Goal: Use online tool/utility: Utilize a website feature to perform a specific function

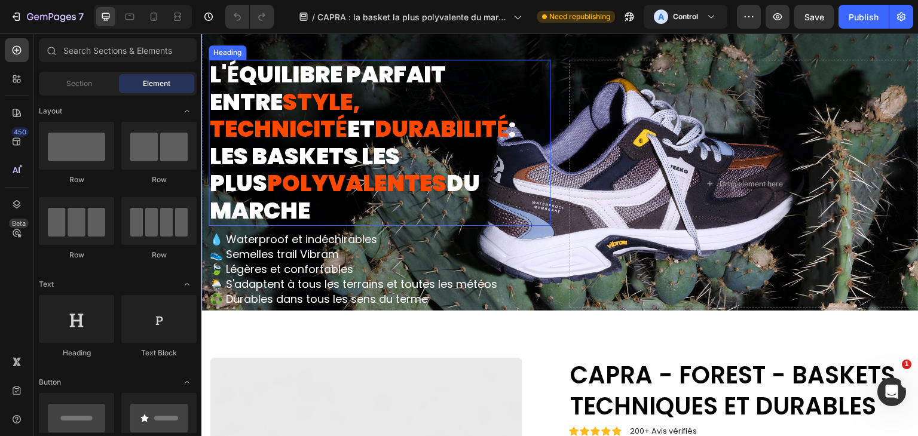
scroll to position [179, 0]
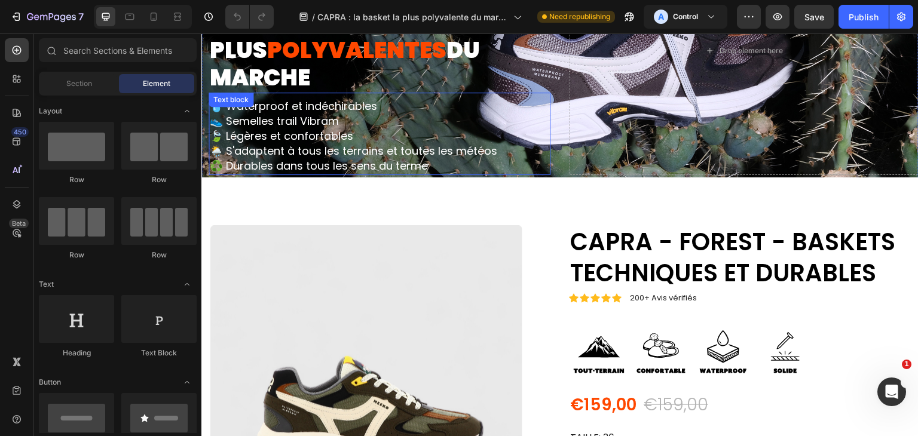
click at [405, 103] on p "💧 Waterproof et indéchirables 👟 Semelles trail Vibram 🍃 Légères et confortables" at bounding box center [379, 121] width 339 height 45
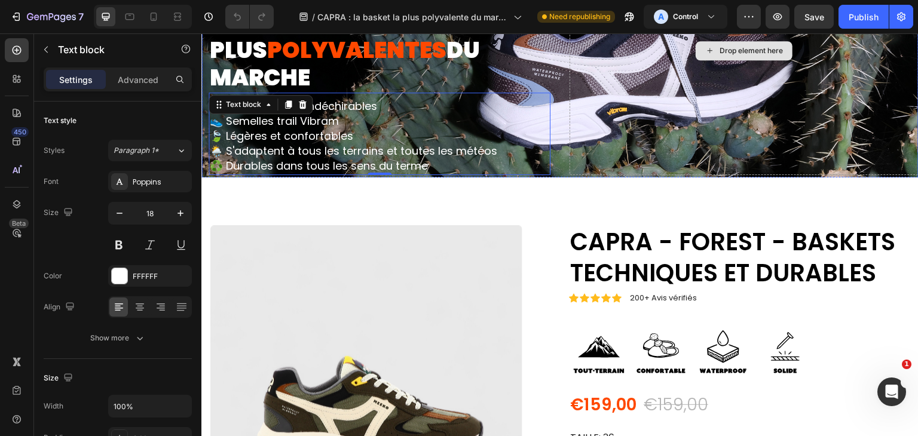
click at [671, 118] on div "Drop element here" at bounding box center [744, 50] width 349 height 249
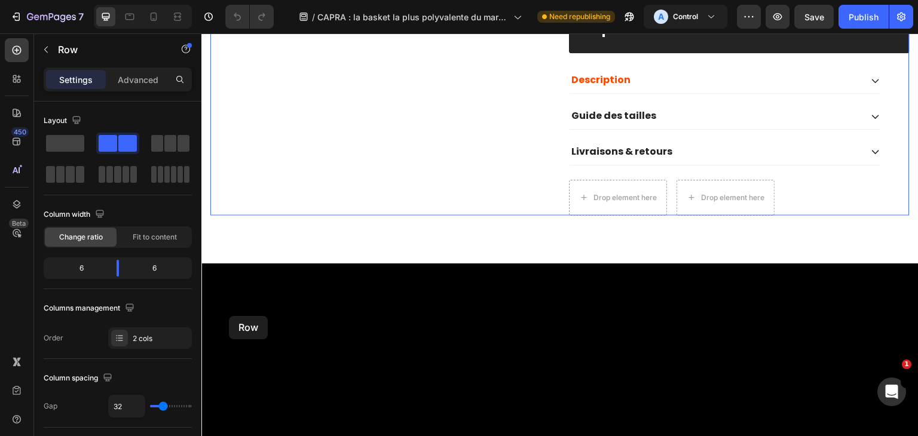
scroll to position [831, 0]
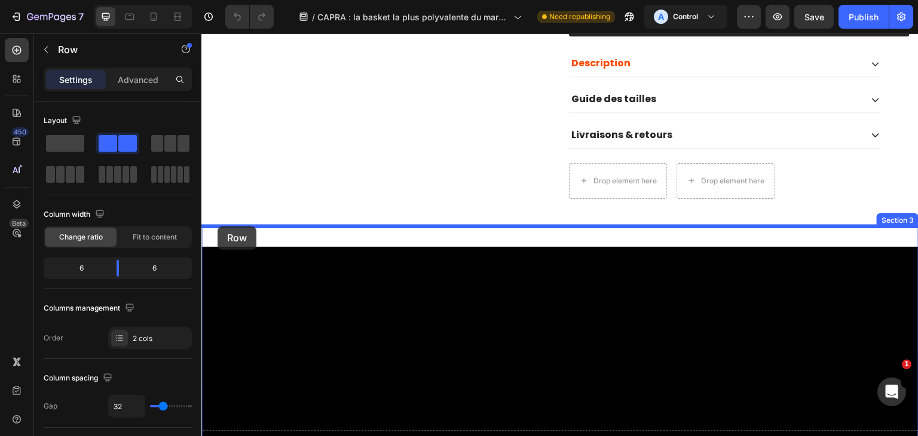
drag, startPoint x: 210, startPoint y: 72, endPoint x: 218, endPoint y: 228, distance: 156.2
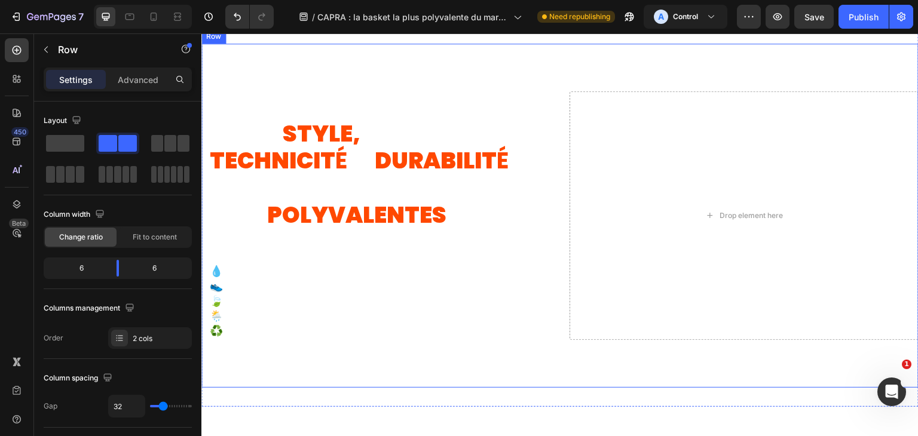
scroll to position [890, 0]
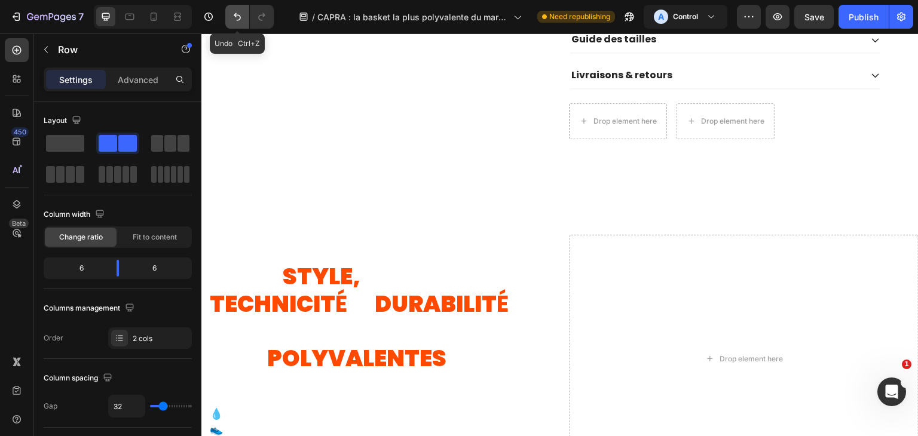
click at [232, 20] on icon "Undo/Redo" at bounding box center [237, 17] width 12 height 12
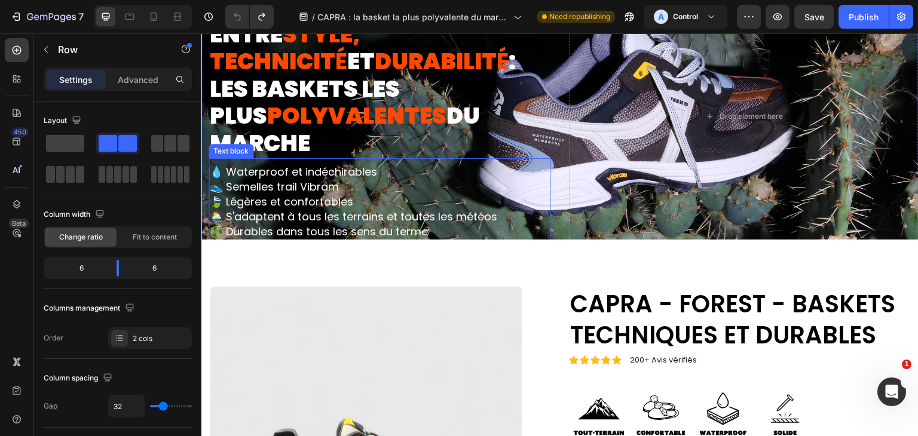
scroll to position [0, 0]
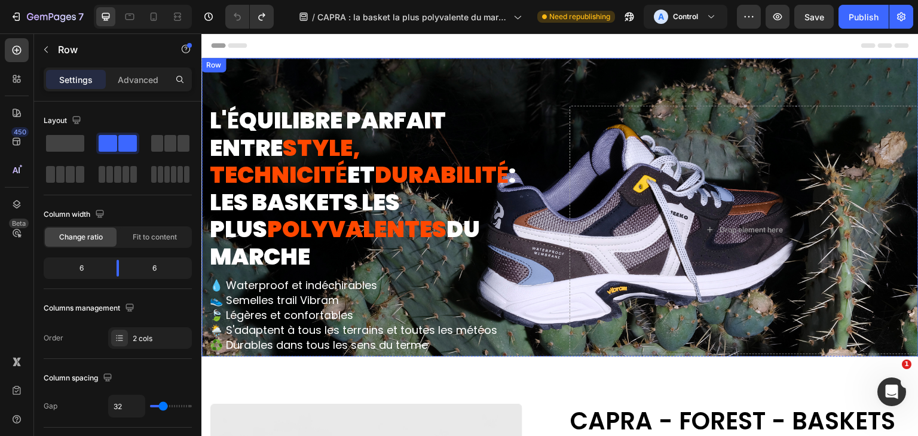
click at [319, 58] on div "L' É QUILIBRE PARFAIT ENTRE STYLE, TECHNICIT É ET DURABILIT É : LES BASKETS LES…" at bounding box center [559, 230] width 717 height 344
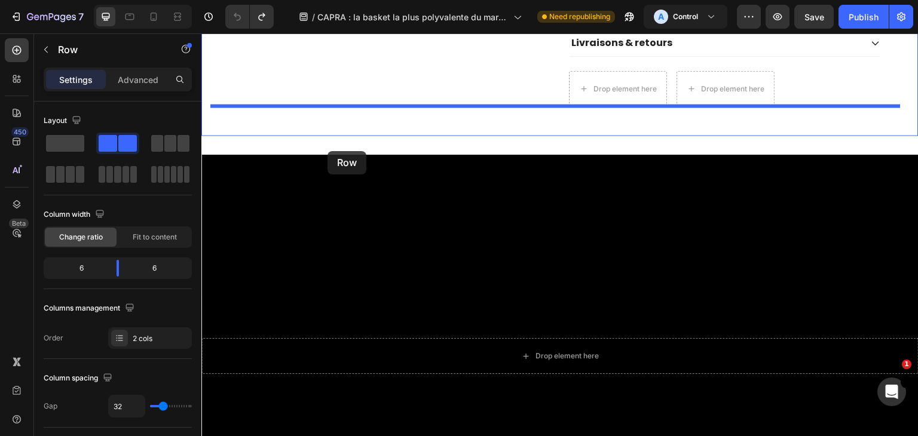
scroll to position [896, 0]
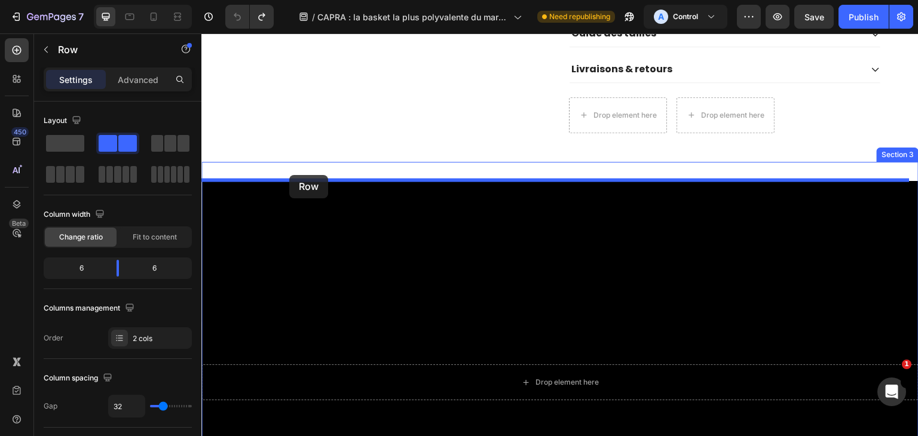
drag, startPoint x: 324, startPoint y: 68, endPoint x: 289, endPoint y: 175, distance: 113.0
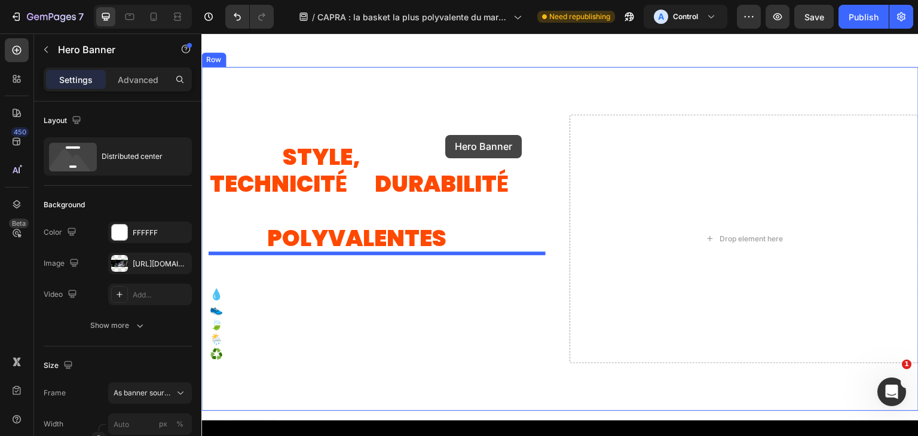
scroll to position [837, 0]
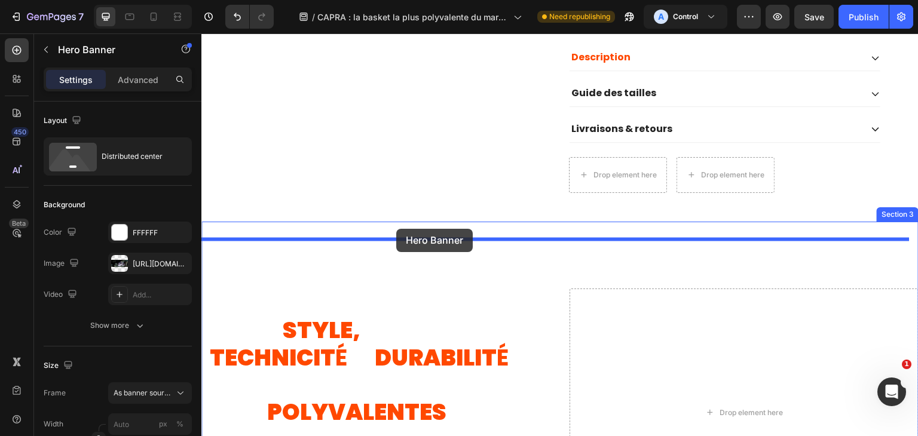
drag, startPoint x: 445, startPoint y: 151, endPoint x: 396, endPoint y: 228, distance: 91.5
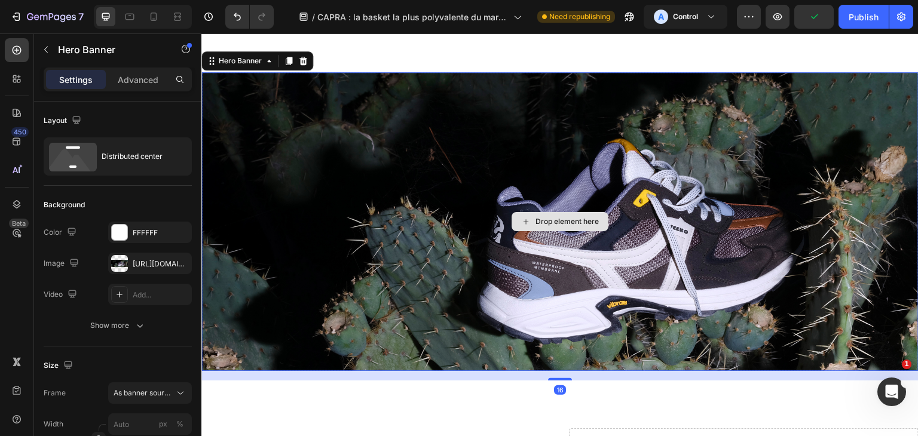
scroll to position [956, 0]
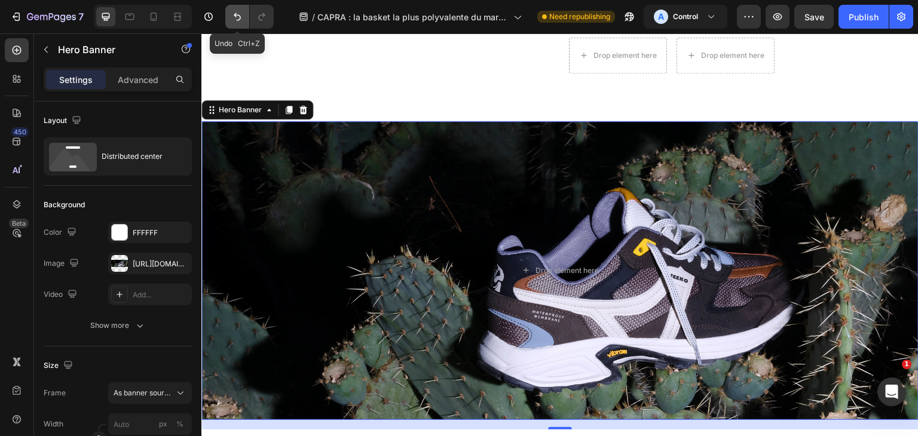
click at [239, 22] on icon "Undo/Redo" at bounding box center [237, 17] width 12 height 12
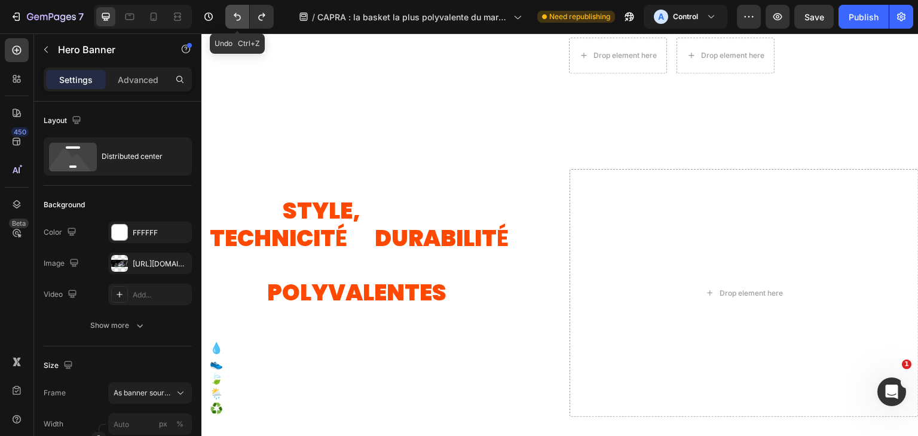
click at [239, 22] on icon "Undo/Redo" at bounding box center [237, 17] width 12 height 12
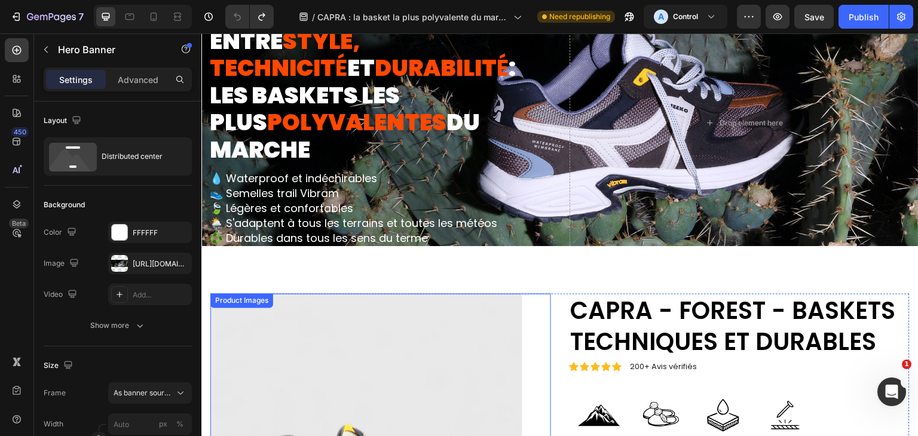
scroll to position [0, 0]
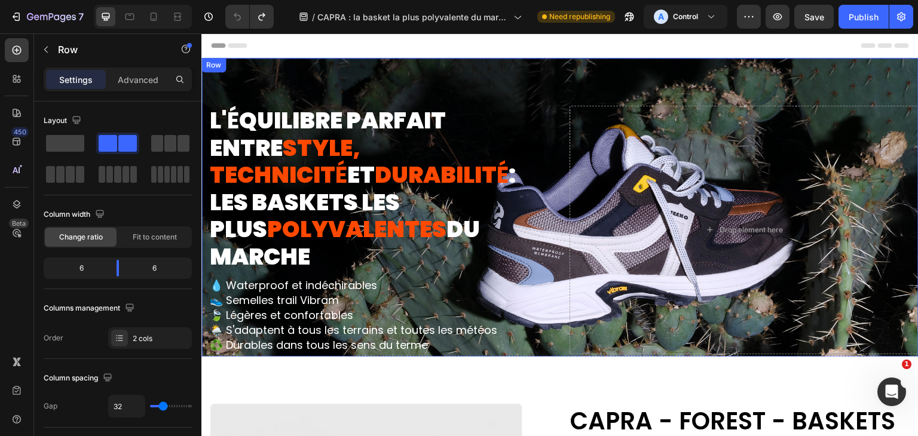
click at [313, 66] on div "L' É QUILIBRE PARFAIT ENTRE STYLE, TECHNICIT É ET DURABILIT É : LES BASKETS LES…" at bounding box center [559, 230] width 717 height 344
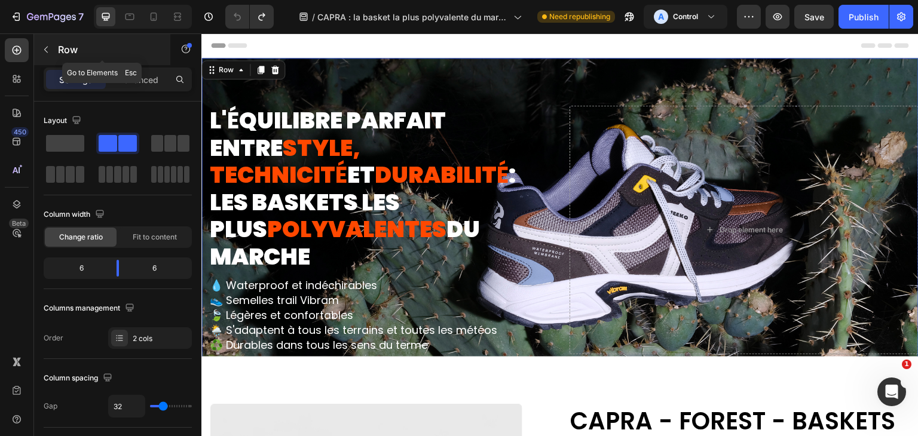
click at [43, 49] on icon "button" at bounding box center [46, 50] width 10 height 10
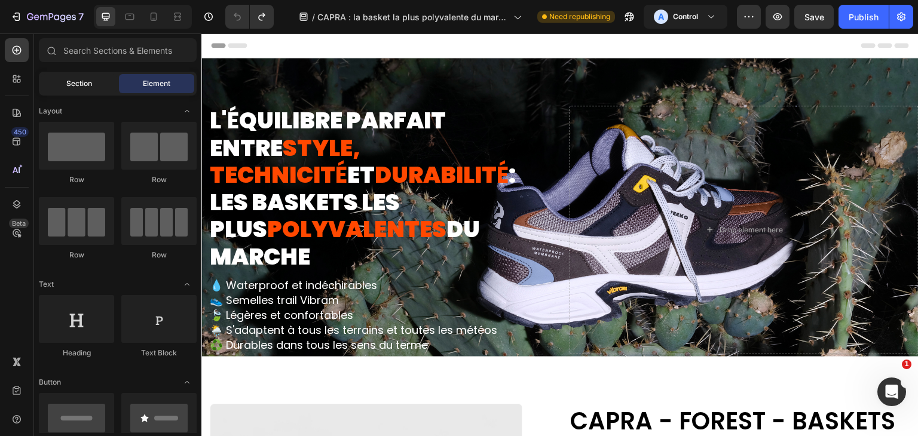
click at [64, 83] on div "Section" at bounding box center [78, 83] width 75 height 19
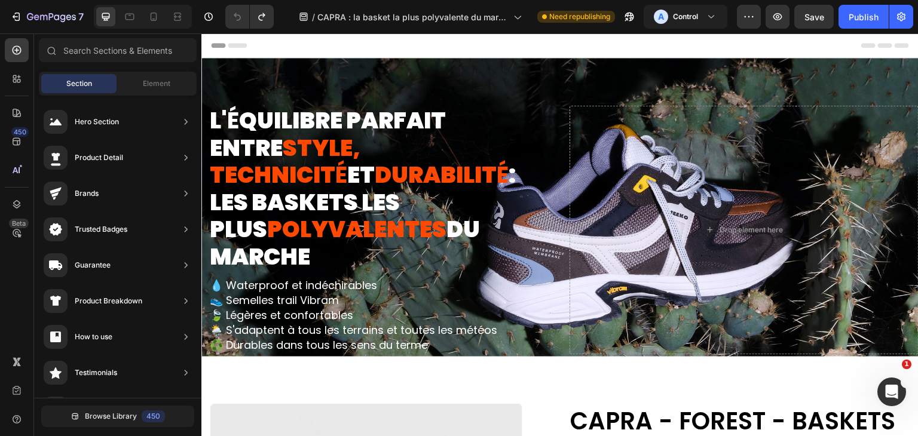
click at [294, 56] on div "Header" at bounding box center [560, 45] width 698 height 24
click at [313, 39] on div "Header" at bounding box center [560, 45] width 698 height 24
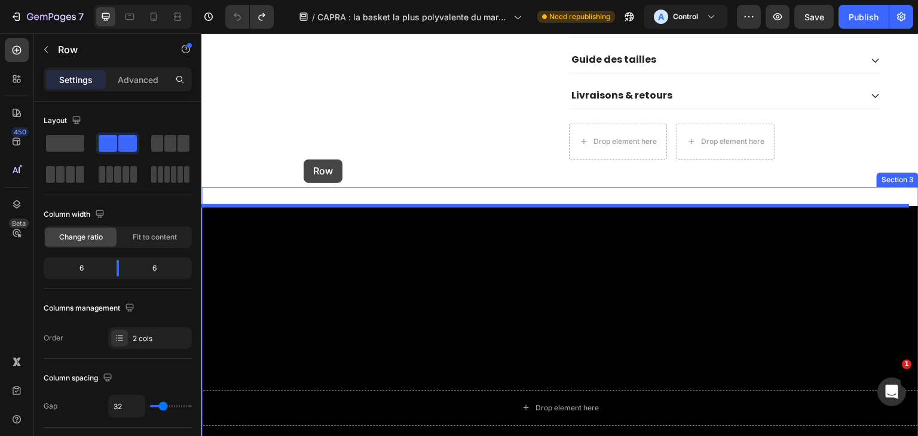
scroll to position [837, 0]
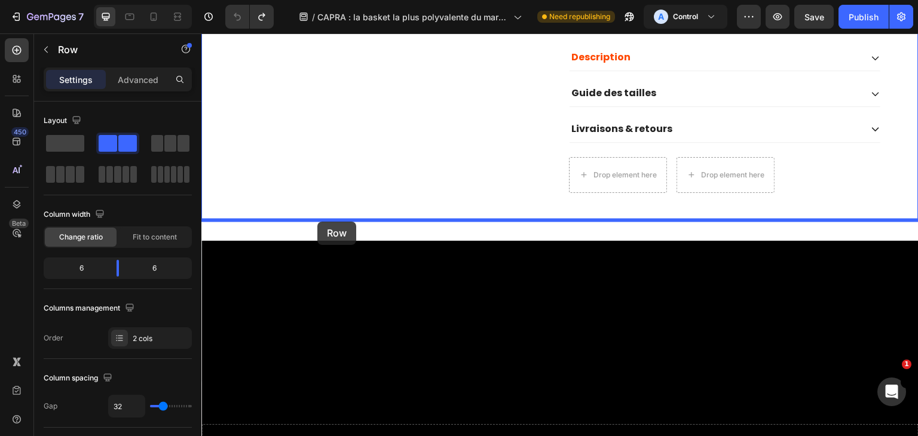
drag, startPoint x: 216, startPoint y: 67, endPoint x: 317, endPoint y: 222, distance: 184.8
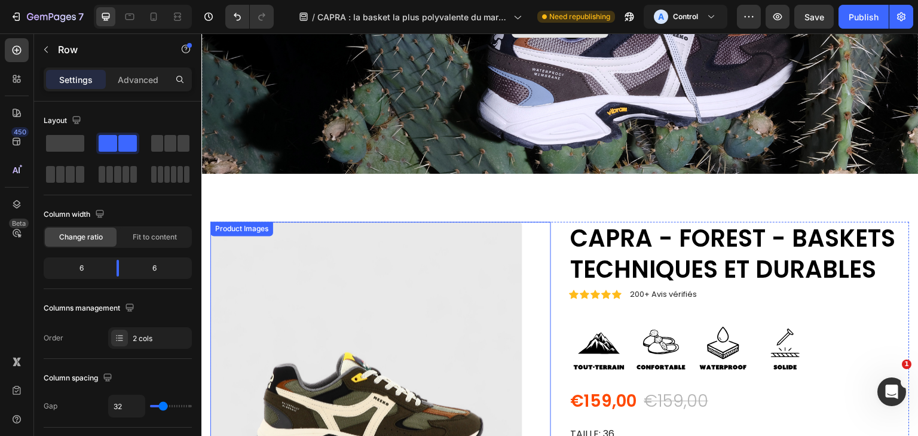
scroll to position [0, 0]
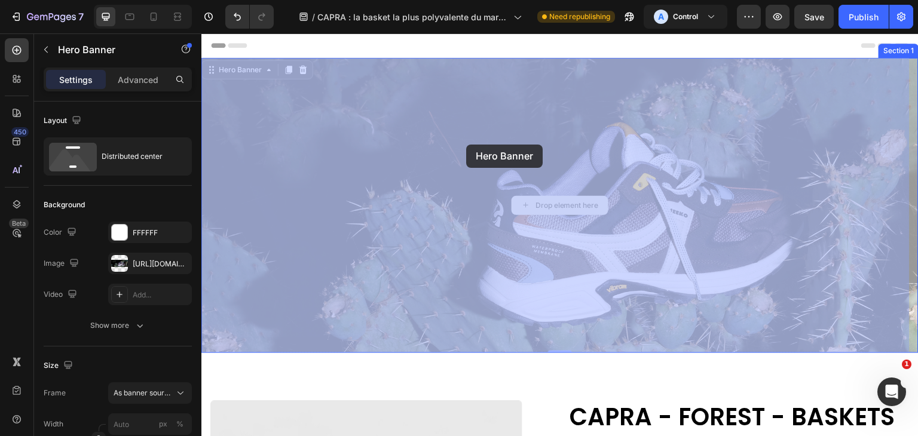
drag, startPoint x: 462, startPoint y: 131, endPoint x: 466, endPoint y: 142, distance: 11.0
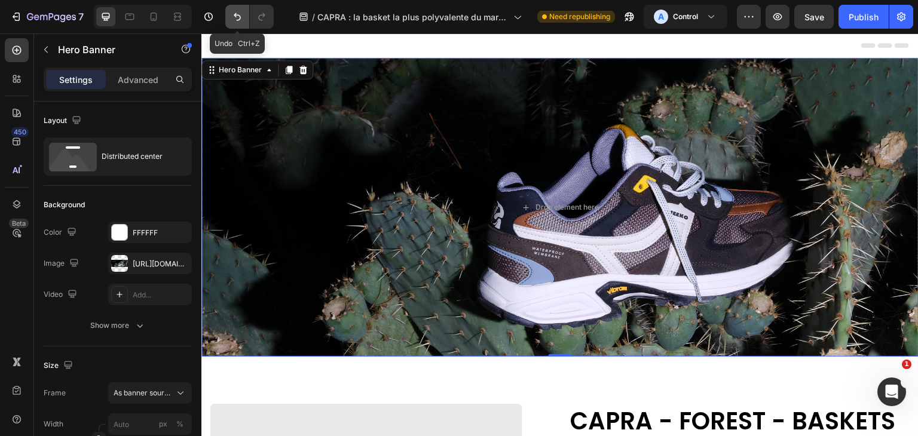
click at [237, 19] on icon "Undo/Redo" at bounding box center [237, 17] width 12 height 12
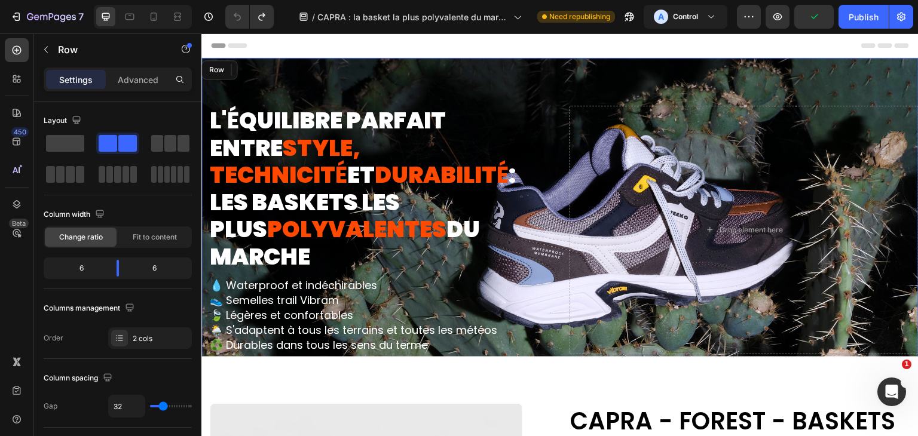
click at [366, 85] on div "L' É QUILIBRE PARFAIT ENTRE STYLE, TECHNICIT É ET DURABILIT É : LES BASKETS LES…" at bounding box center [559, 230] width 717 height 344
click at [818, 84] on div "L' É QUILIBRE PARFAIT ENTRE STYLE, TECHNICIT É ET DURABILIT É : LES BASKETS LES…" at bounding box center [559, 230] width 717 height 344
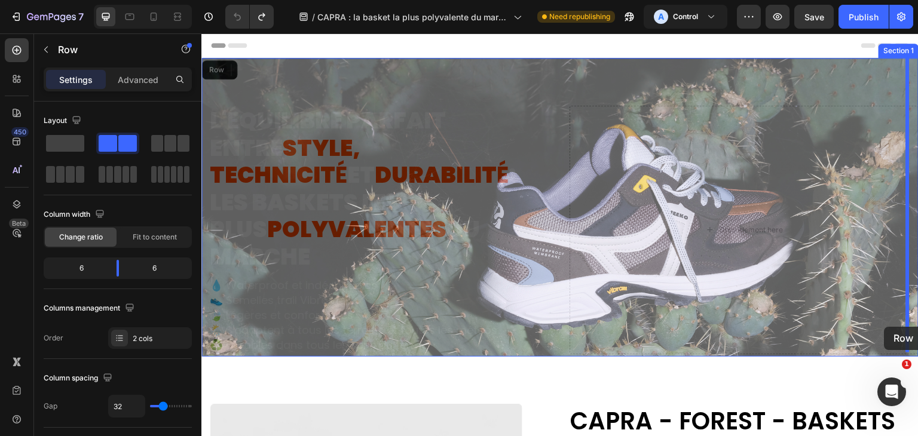
drag, startPoint x: 908, startPoint y: 347, endPoint x: 884, endPoint y: 327, distance: 31.0
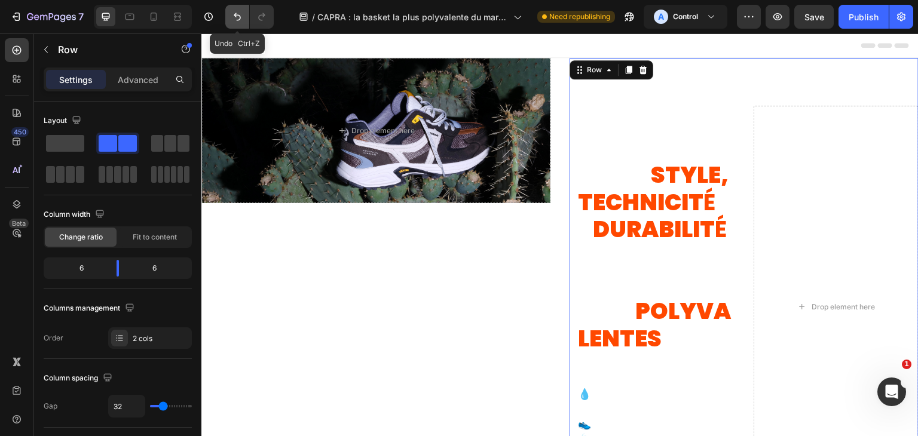
click at [239, 18] on icon "Undo/Redo" at bounding box center [237, 17] width 12 height 12
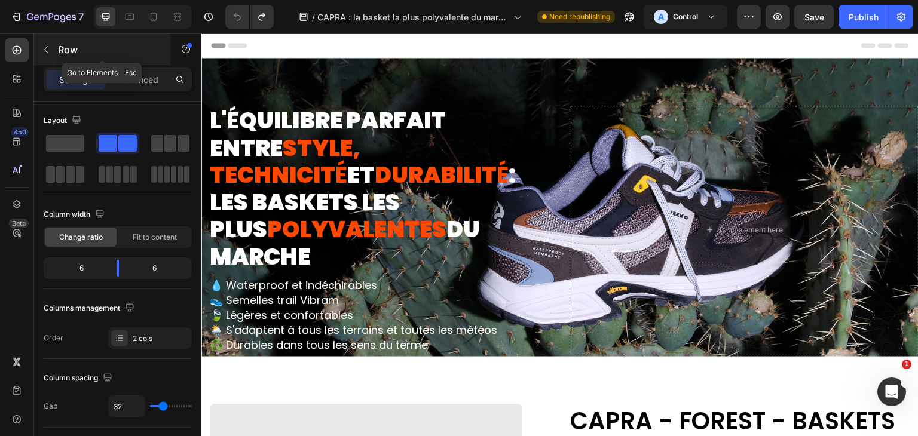
click at [45, 52] on icon "button" at bounding box center [46, 50] width 10 height 10
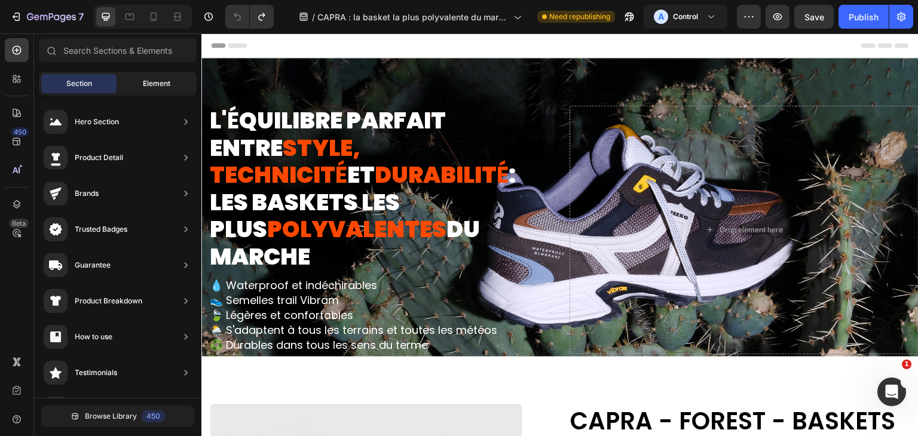
click at [163, 85] on span "Element" at bounding box center [156, 83] width 27 height 11
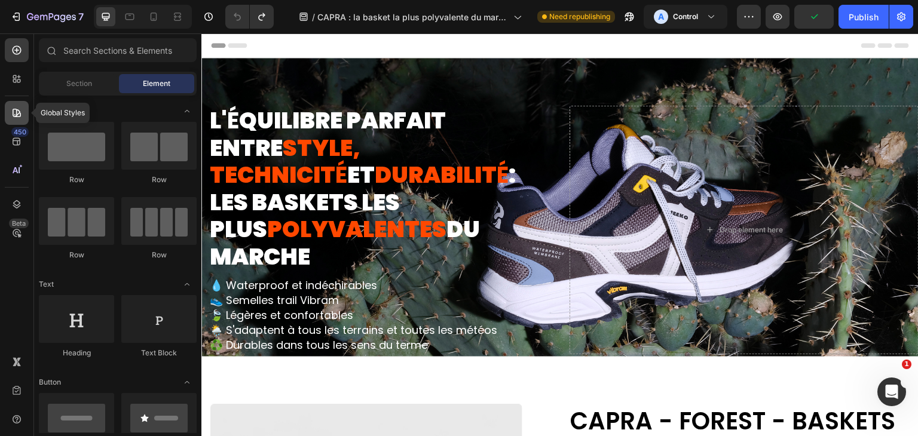
click at [15, 120] on div at bounding box center [17, 113] width 24 height 24
radio input "false"
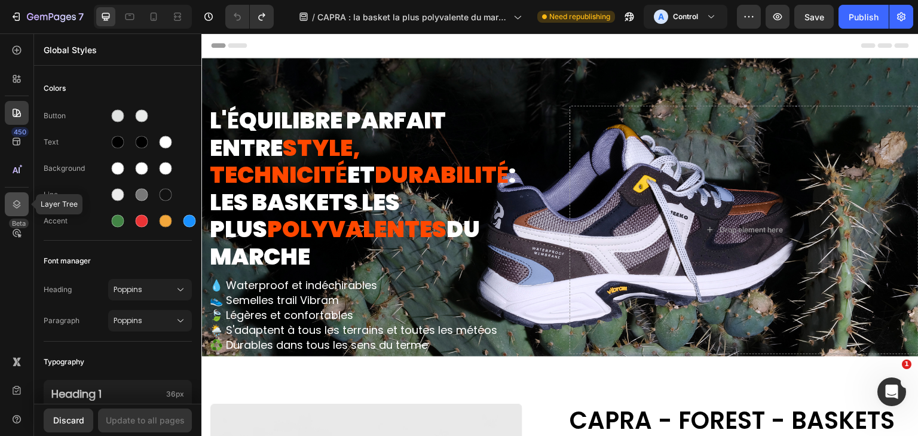
click at [17, 198] on icon at bounding box center [17, 204] width 12 height 12
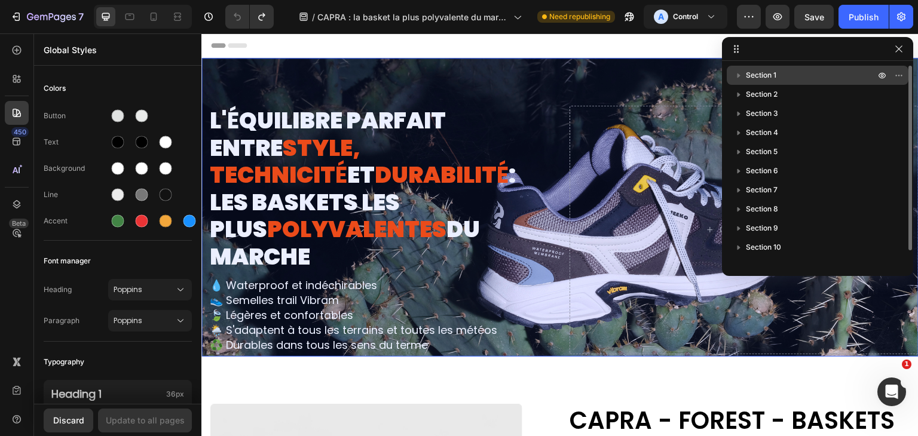
click at [740, 77] on icon "button" at bounding box center [739, 75] width 12 height 12
click at [896, 76] on icon "button" at bounding box center [899, 76] width 10 height 10
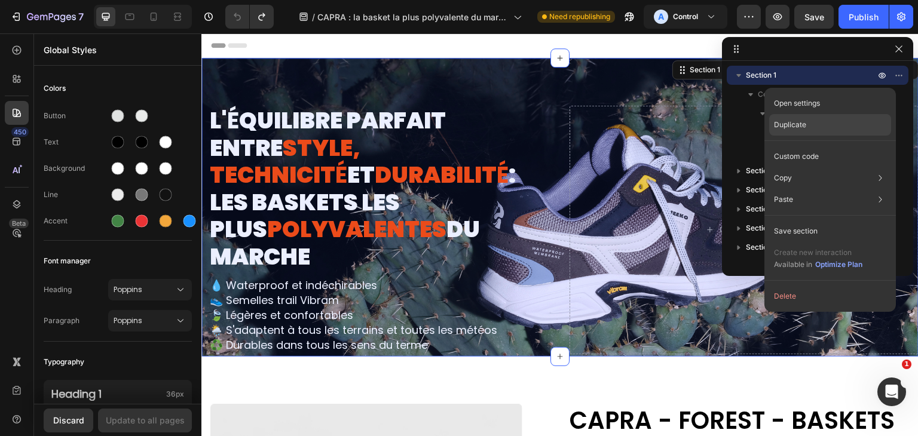
click at [819, 130] on div "Duplicate" at bounding box center [830, 125] width 122 height 22
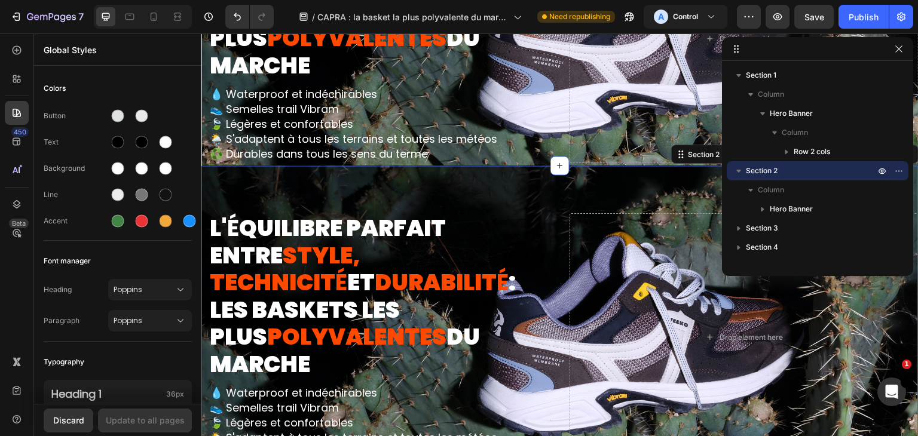
scroll to position [277, 0]
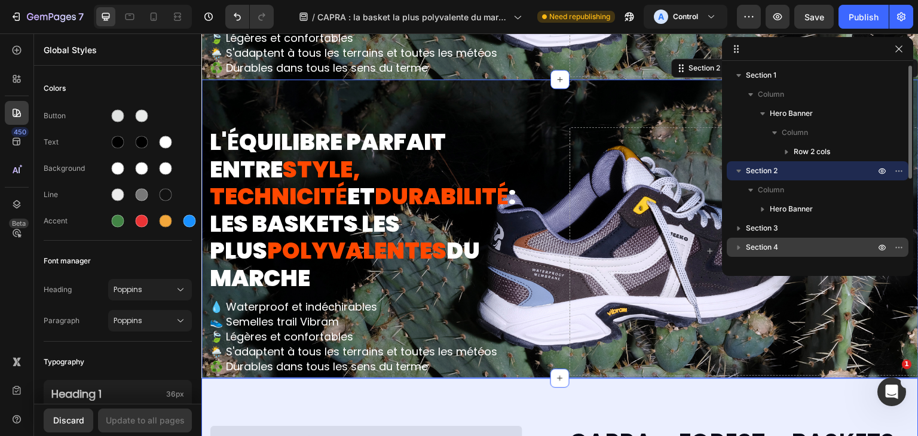
drag, startPoint x: 736, startPoint y: 169, endPoint x: 757, endPoint y: 237, distance: 71.8
click at [757, 237] on div "Section 1 Column Hero Banner Column Row 2 cols Section 2 Column Hero Banner Sec…" at bounding box center [817, 164] width 191 height 197
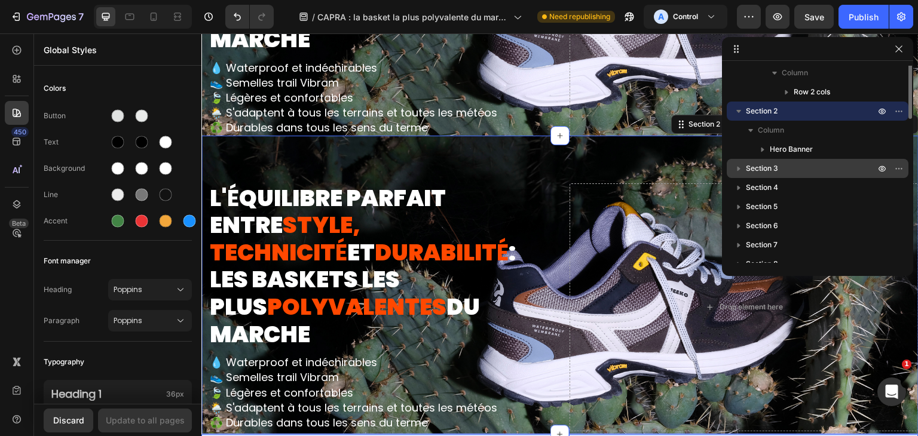
scroll to position [0, 0]
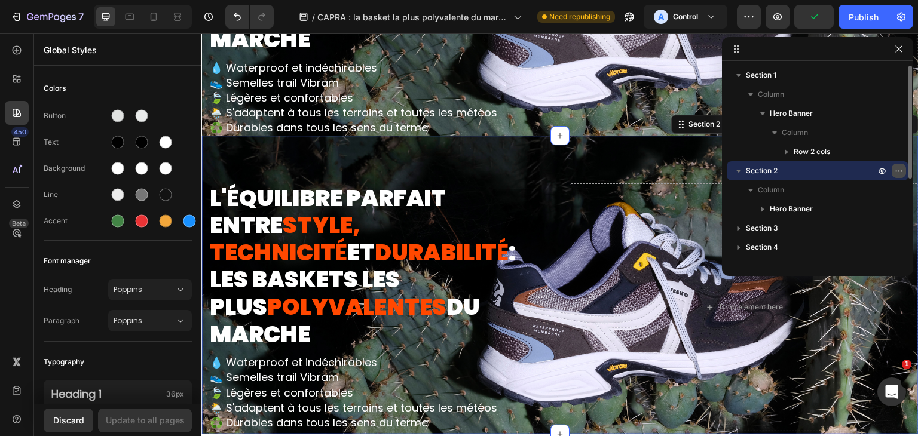
click at [898, 174] on icon "button" at bounding box center [899, 171] width 10 height 10
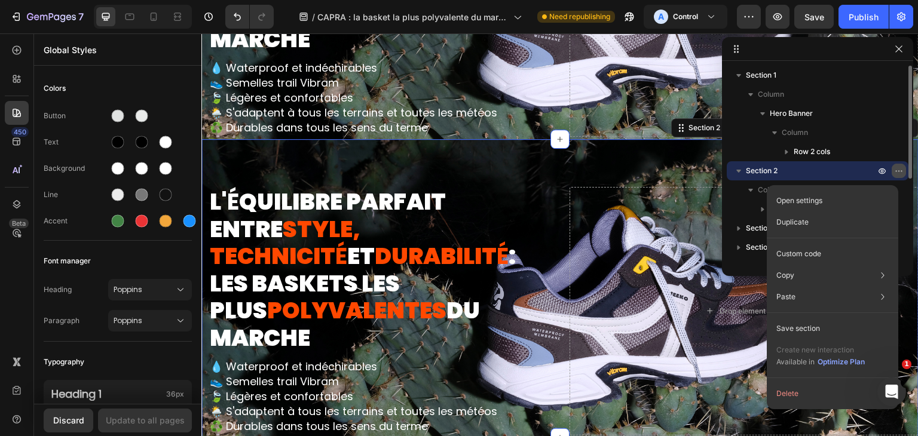
click at [898, 174] on icon "button" at bounding box center [899, 171] width 10 height 10
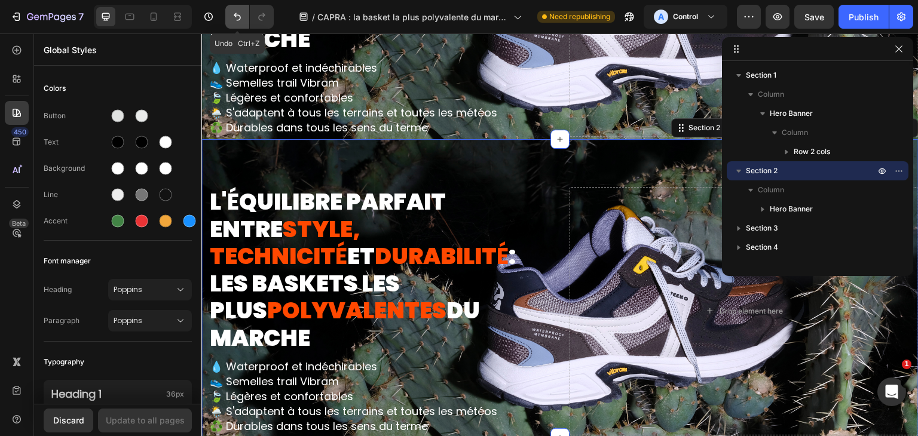
click at [233, 15] on icon "Undo/Redo" at bounding box center [237, 17] width 12 height 12
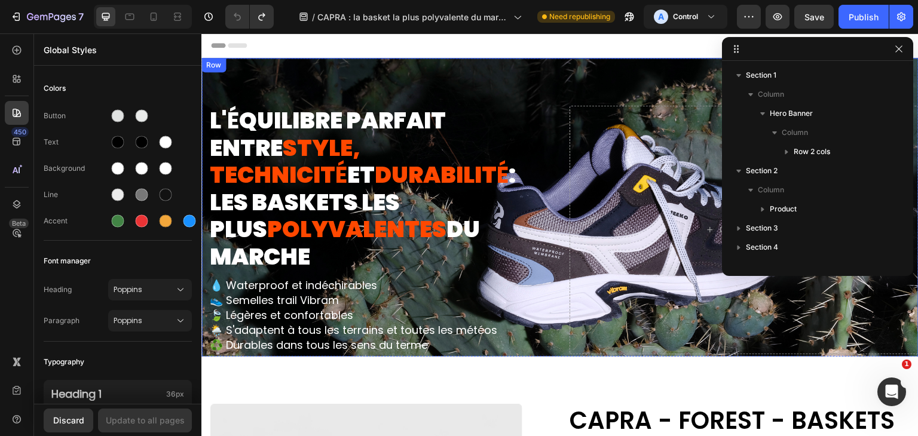
click at [381, 68] on div "L' É QUILIBRE PARFAIT ENTRE STYLE, TECHNICIT É ET DURABILIT É : LES BASKETS LES…" at bounding box center [559, 230] width 717 height 344
radio input "false"
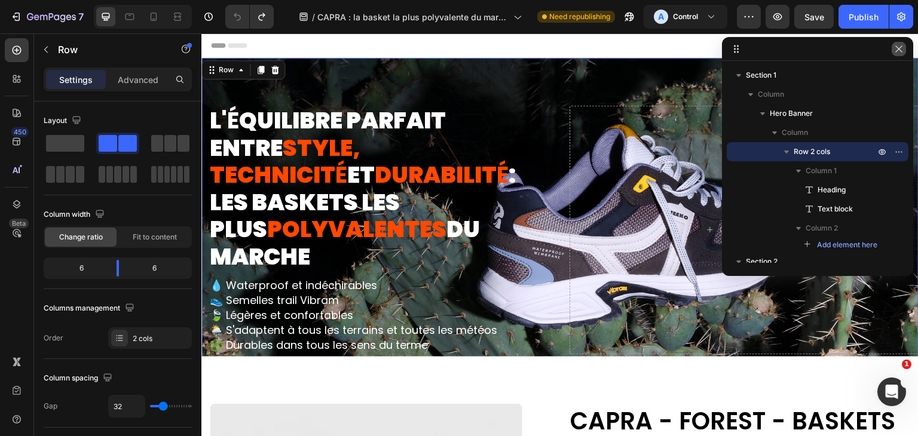
click at [899, 50] on icon "button" at bounding box center [898, 48] width 7 height 7
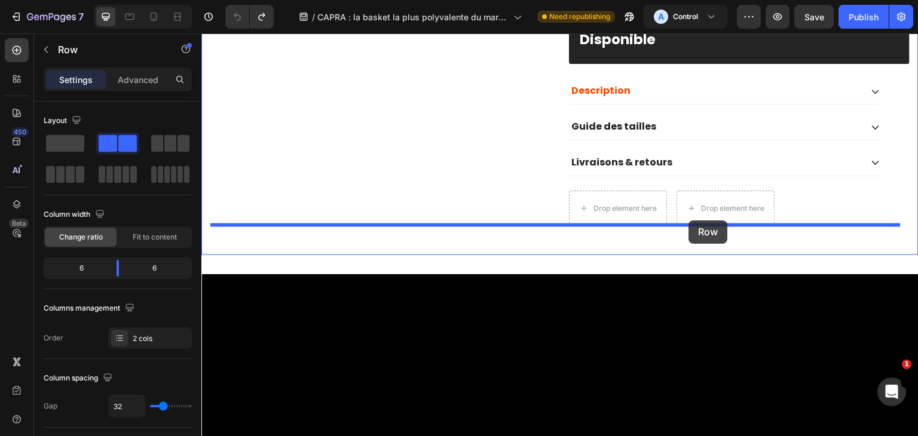
scroll to position [896, 0]
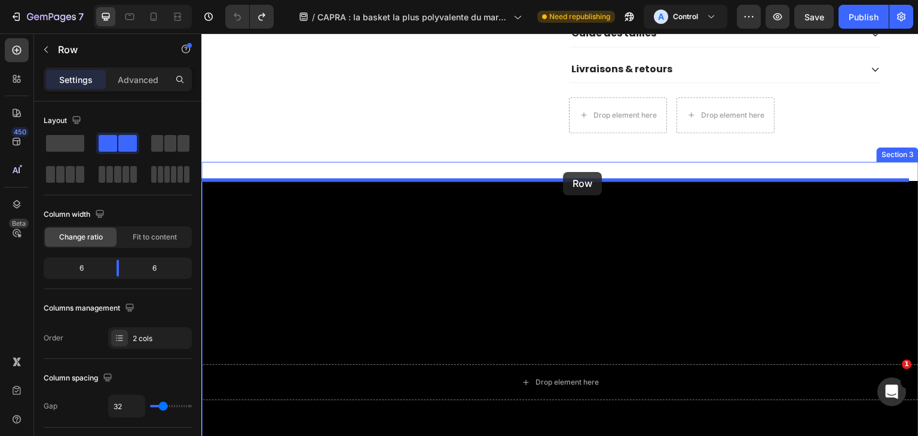
drag, startPoint x: 892, startPoint y: 65, endPoint x: 564, endPoint y: 170, distance: 344.5
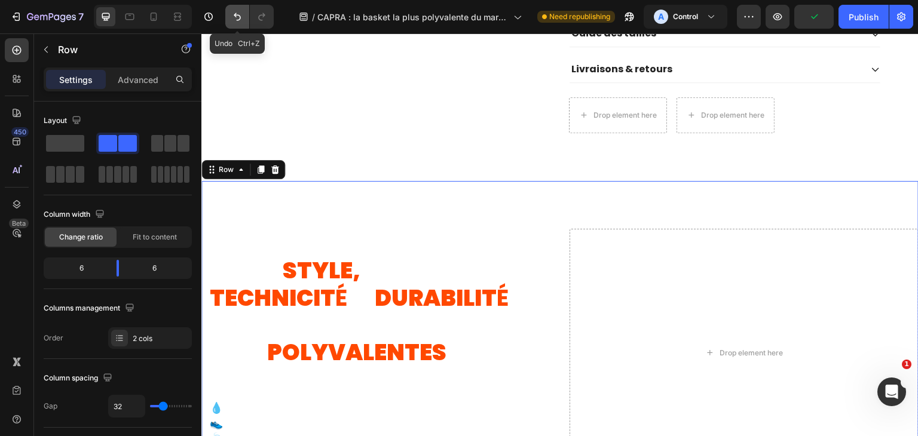
click at [235, 14] on icon "Undo/Redo" at bounding box center [237, 17] width 7 height 8
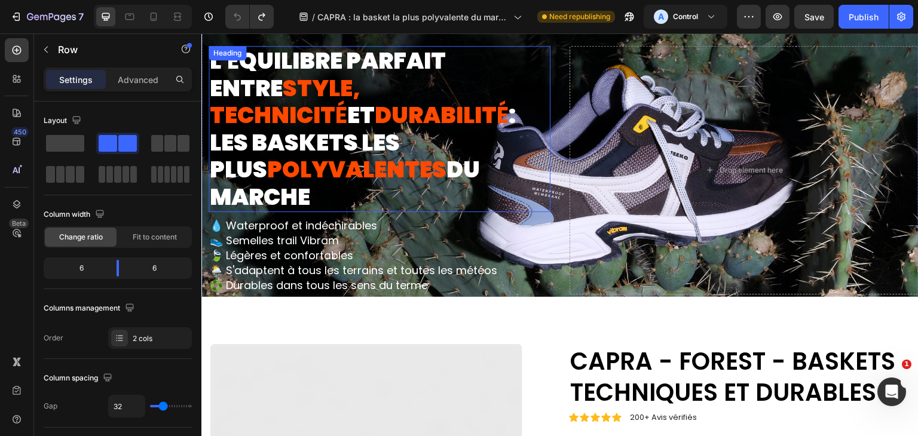
scroll to position [0, 0]
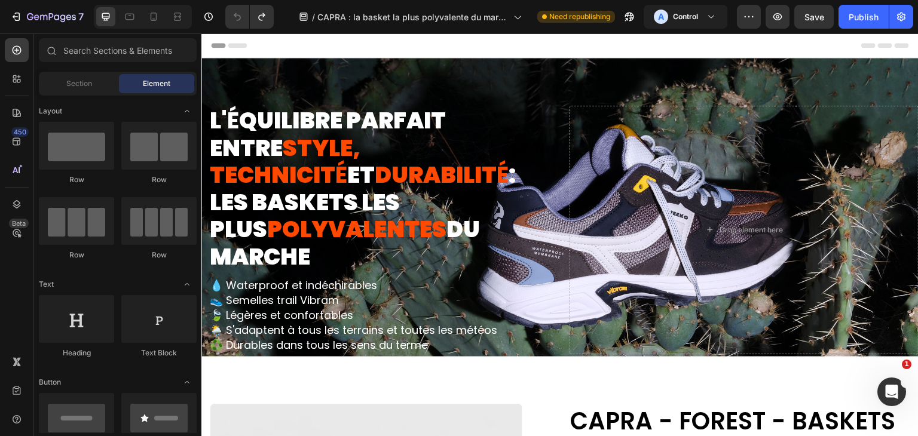
click at [219, 42] on icon at bounding box center [215, 45] width 8 height 8
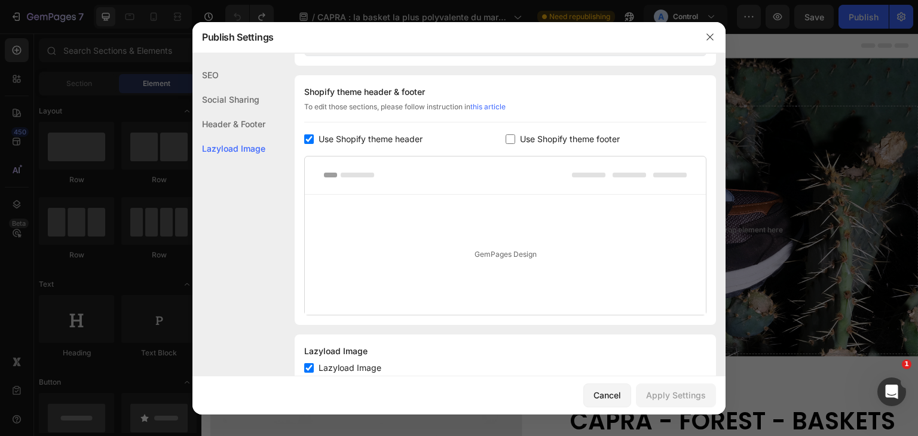
scroll to position [631, 0]
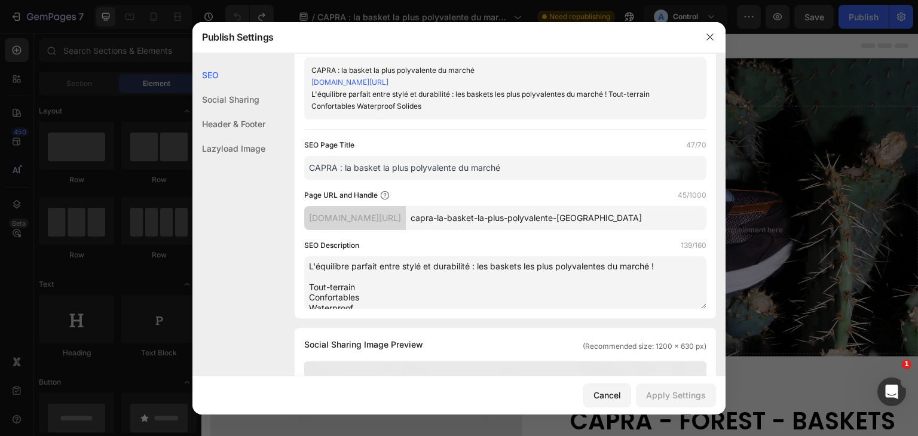
click at [230, 101] on div "Social Sharing" at bounding box center [228, 99] width 73 height 25
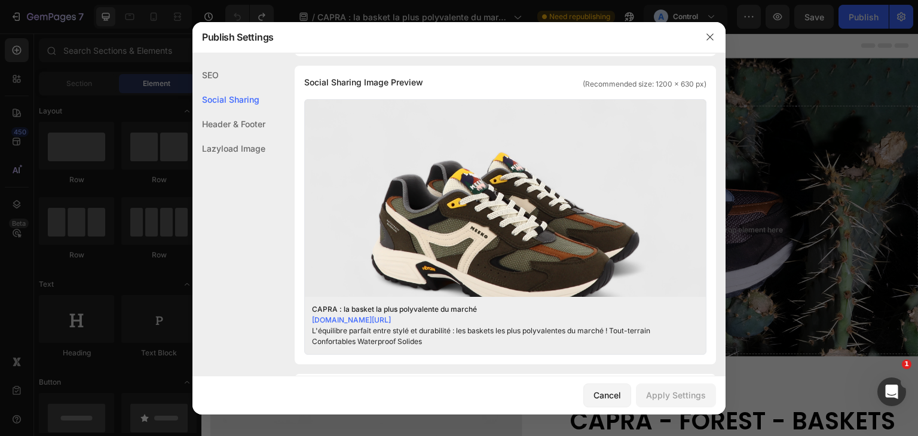
click at [229, 102] on div "Social Sharing" at bounding box center [228, 99] width 73 height 25
click at [229, 112] on div "Header & Footer" at bounding box center [228, 124] width 73 height 25
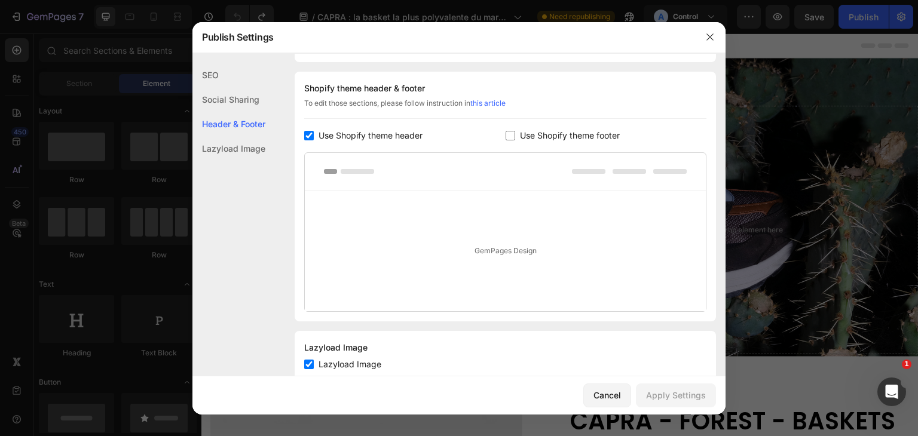
scroll to position [605, 0]
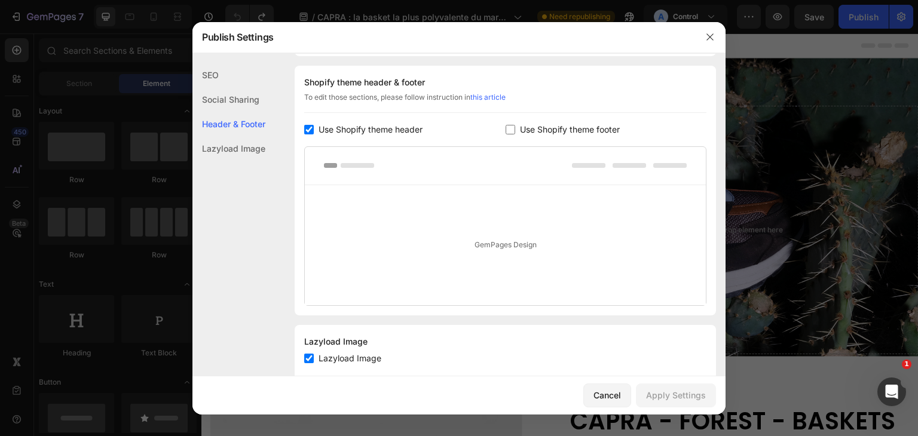
click at [224, 142] on div "Lazyload Image" at bounding box center [228, 148] width 73 height 25
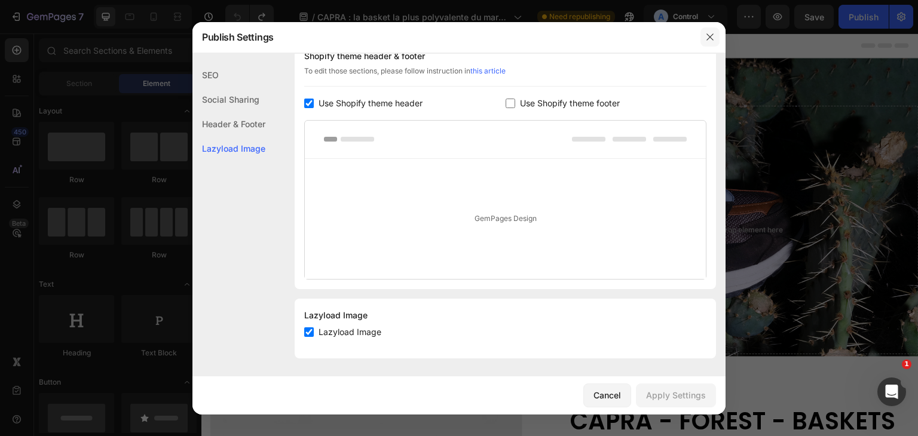
drag, startPoint x: 710, startPoint y: 34, endPoint x: 508, endPoint y: 2, distance: 204.6
click at [710, 34] on icon "button" at bounding box center [710, 37] width 10 height 10
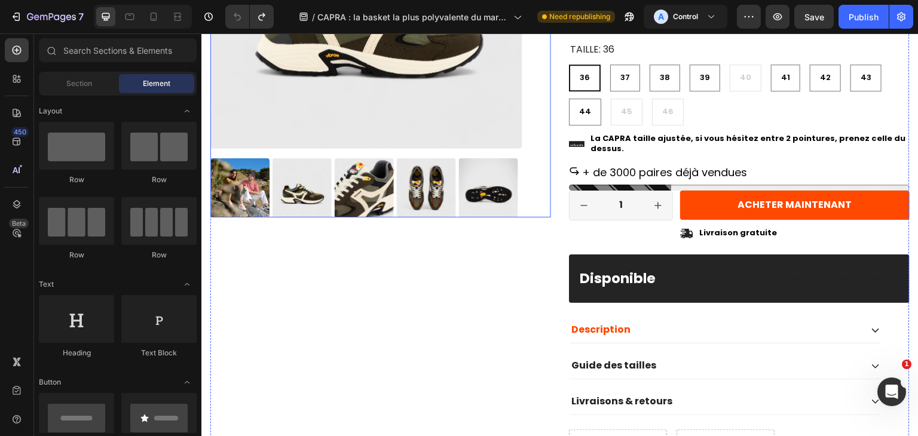
scroll to position [717, 0]
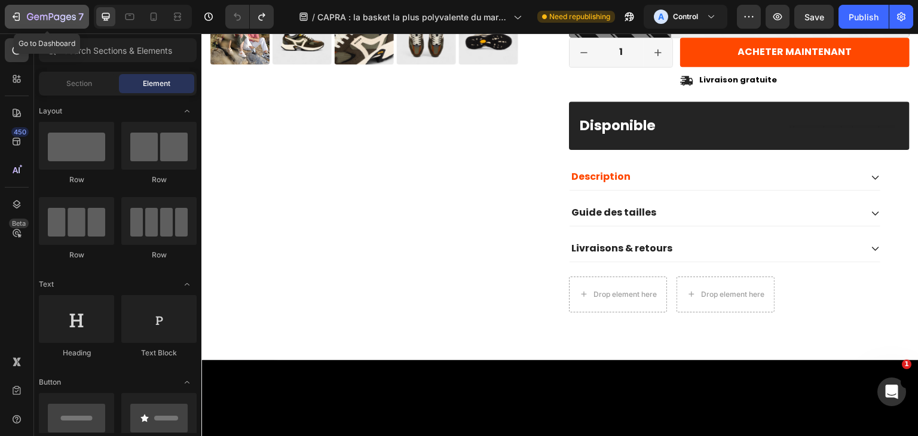
click at [30, 19] on icon "button" at bounding box center [51, 18] width 49 height 10
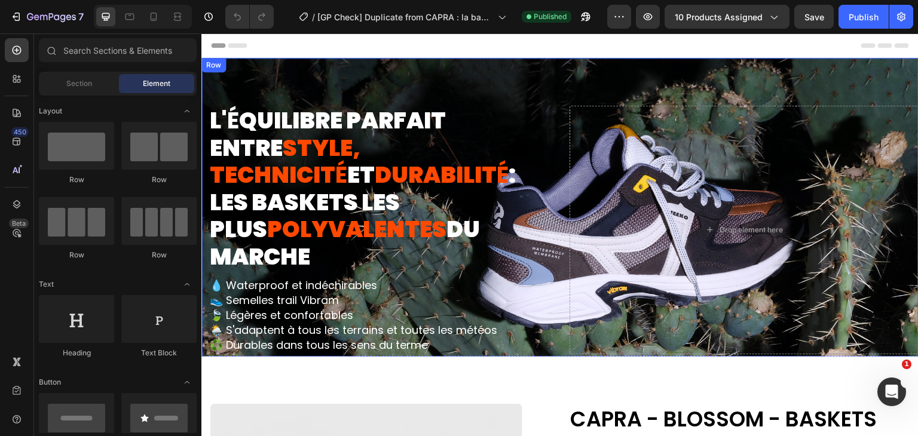
click at [426, 75] on div "L' É QUILIBRE PARFAIT ENTRE STYLE, TECHNICIT É ET DURABILIT É : LES BASKETS LES…" at bounding box center [559, 230] width 717 height 344
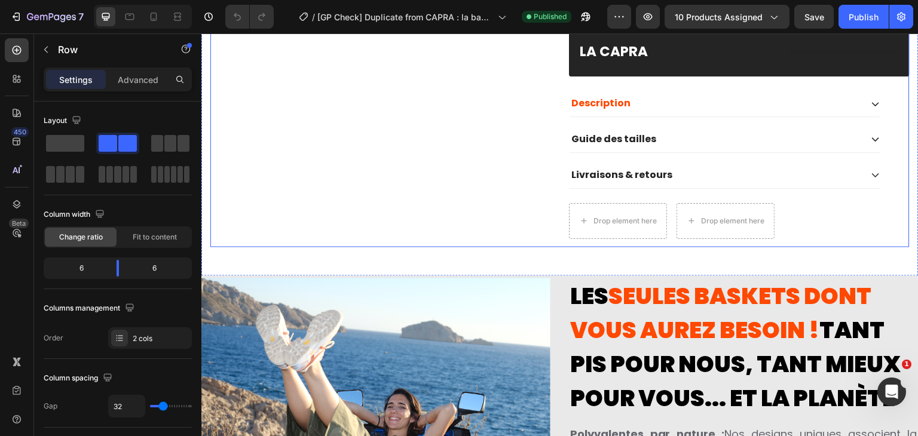
scroll to position [837, 0]
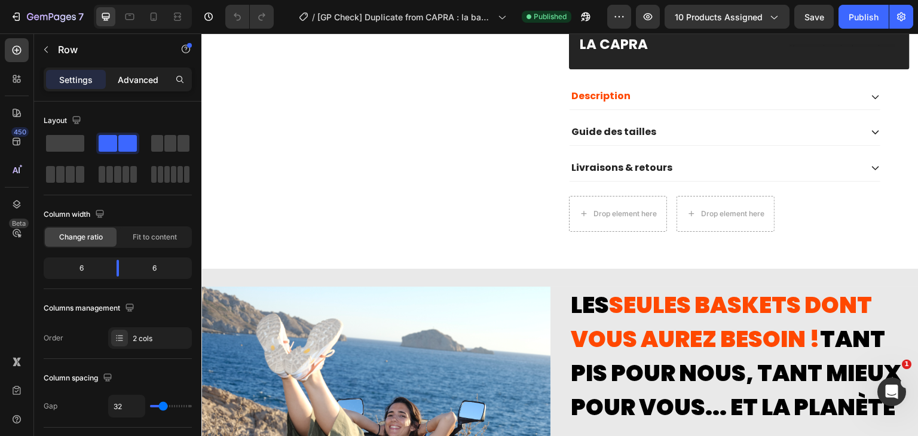
click at [146, 85] on p "Advanced" at bounding box center [138, 80] width 41 height 13
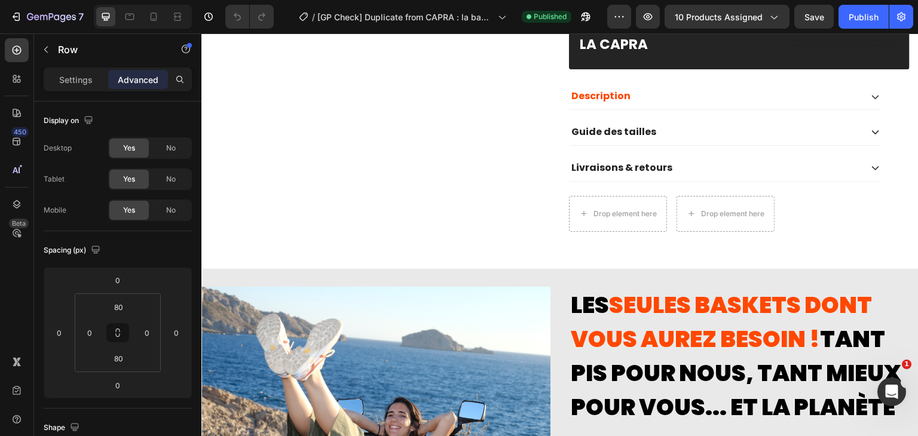
click at [111, 81] on div "Advanced" at bounding box center [138, 79] width 60 height 19
click at [95, 81] on div "Settings" at bounding box center [76, 79] width 60 height 19
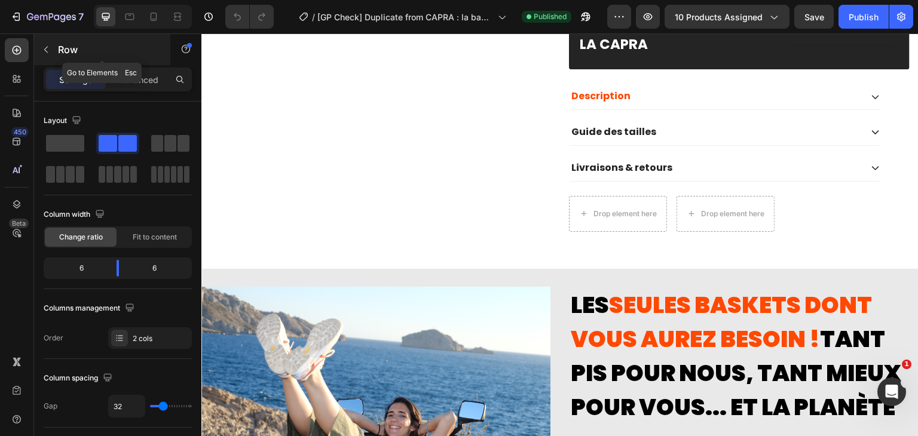
click at [59, 50] on p "Row" at bounding box center [109, 49] width 102 height 14
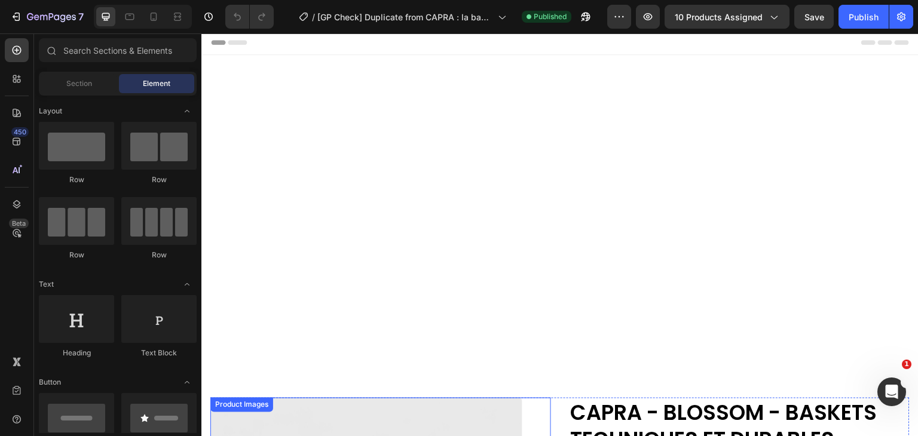
scroll to position [0, 0]
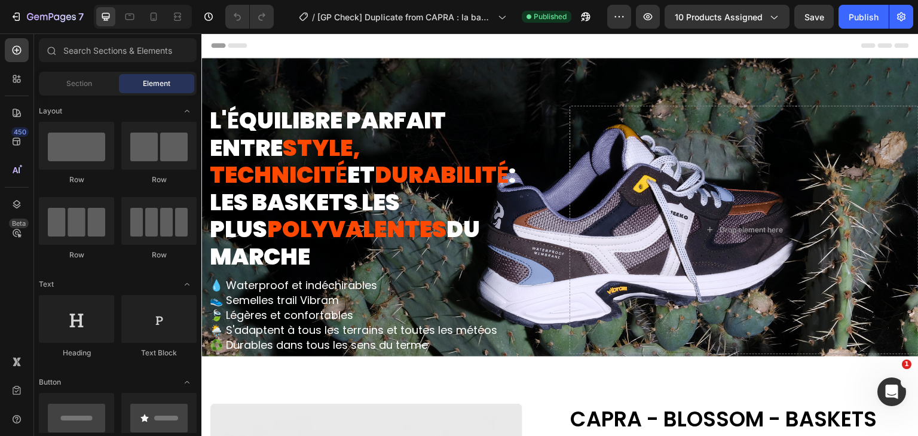
click at [215, 46] on icon at bounding box center [215, 45] width 8 height 8
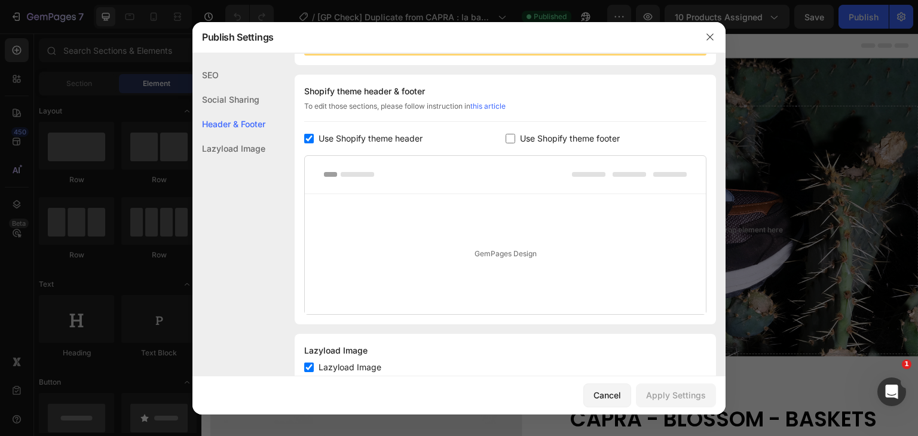
scroll to position [174, 0]
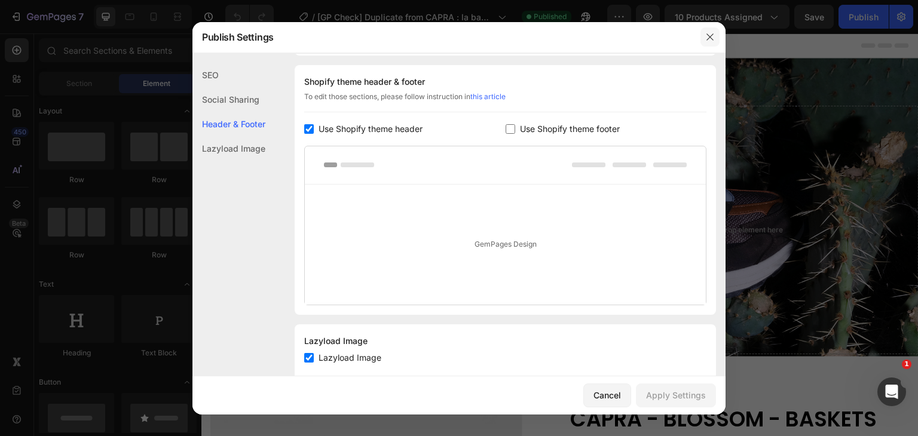
click at [717, 36] on button "button" at bounding box center [709, 36] width 19 height 19
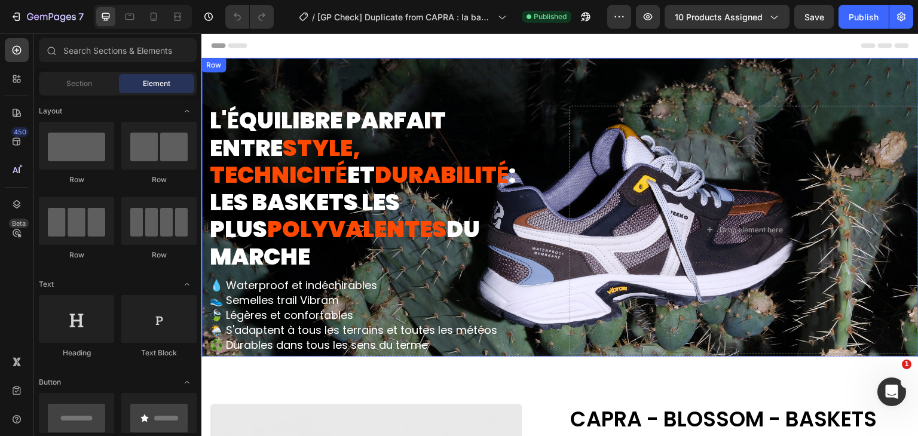
click at [326, 68] on div "L' É QUILIBRE PARFAIT ENTRE STYLE, TECHNICIT É ET DURABILIT É : LES BASKETS LES…" at bounding box center [559, 230] width 717 height 344
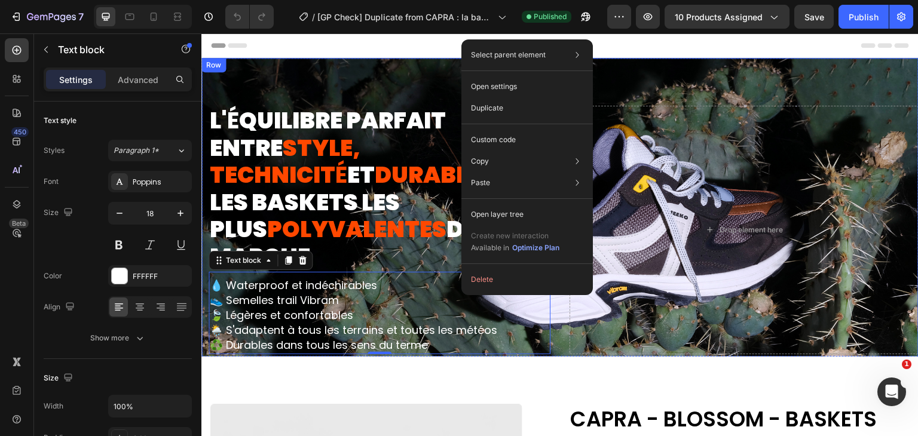
click at [380, 75] on div "L' É QUILIBRE PARFAIT ENTRE STYLE, TECHNICIT É ET DURABILIT É : LES BASKETS LES…" at bounding box center [559, 230] width 717 height 344
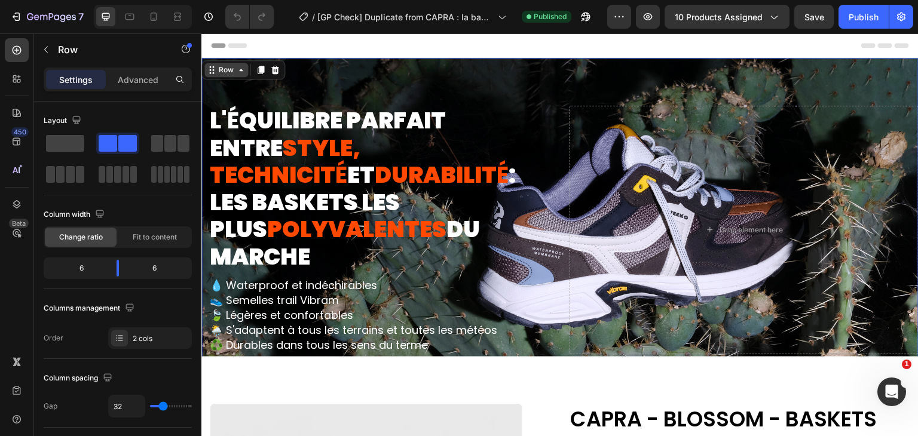
click at [224, 73] on div "Row" at bounding box center [226, 70] width 20 height 11
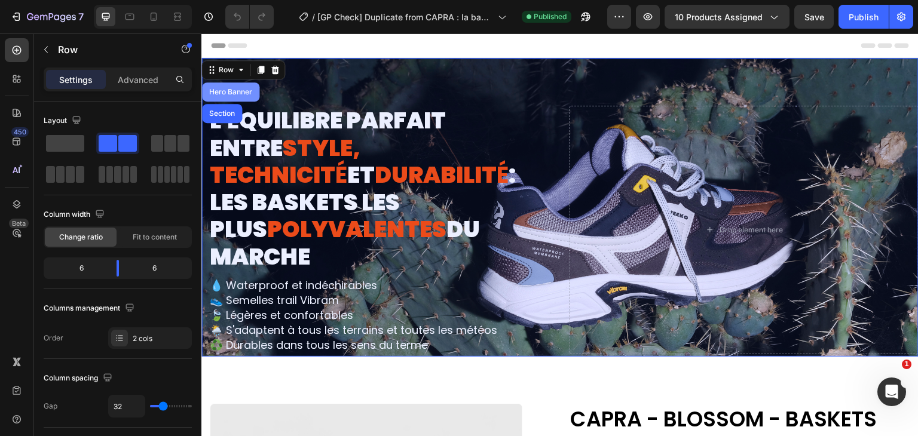
click at [227, 93] on div "Hero Banner" at bounding box center [231, 91] width 48 height 7
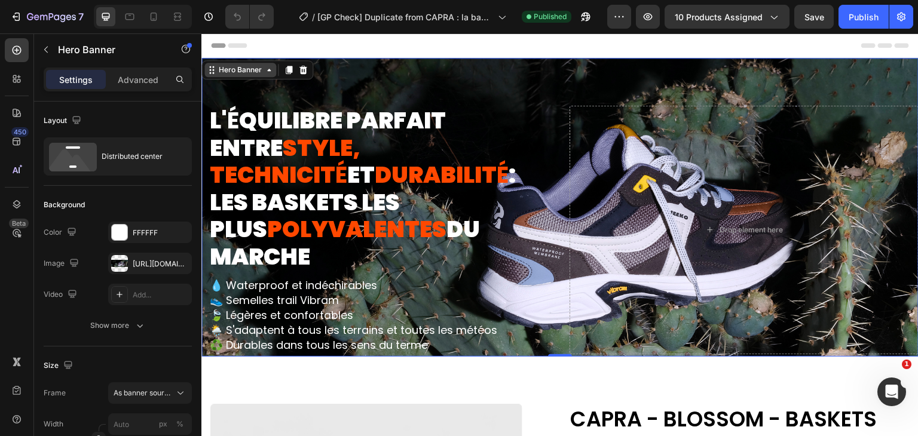
click at [231, 69] on div "Hero Banner" at bounding box center [240, 70] width 48 height 11
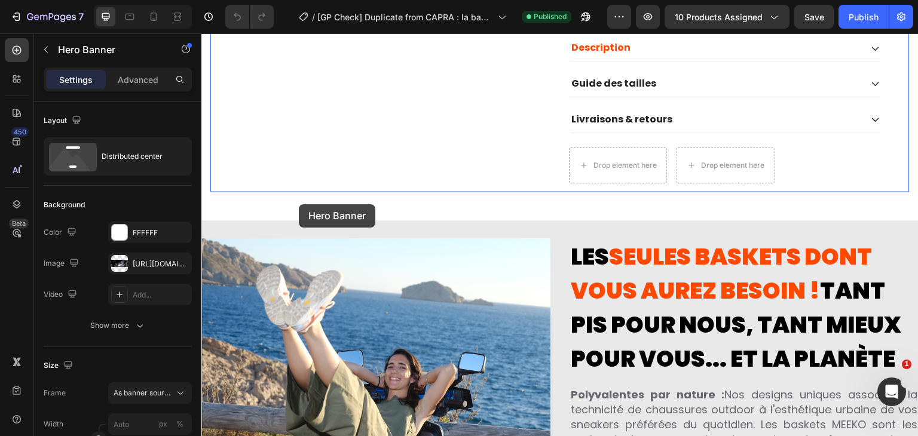
scroll to position [896, 0]
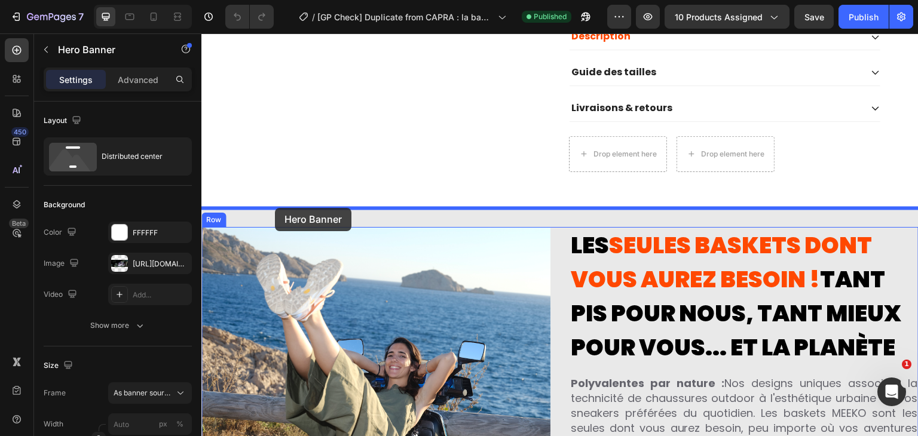
drag, startPoint x: 233, startPoint y: 70, endPoint x: 275, endPoint y: 208, distance: 144.3
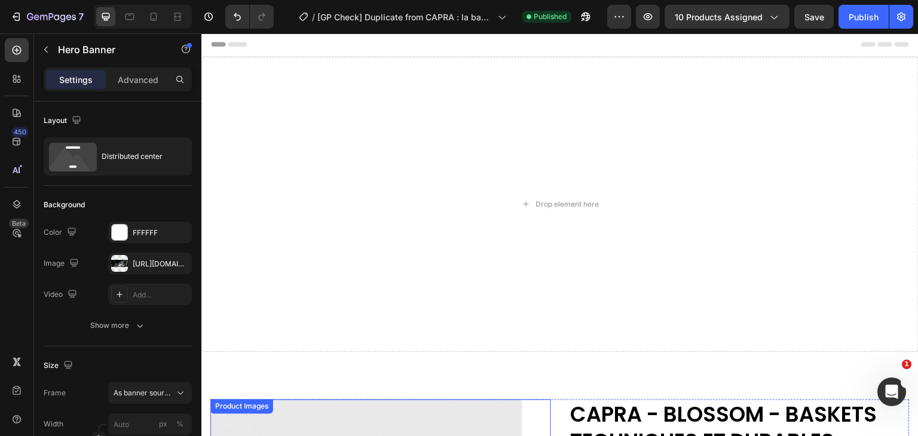
scroll to position [0, 0]
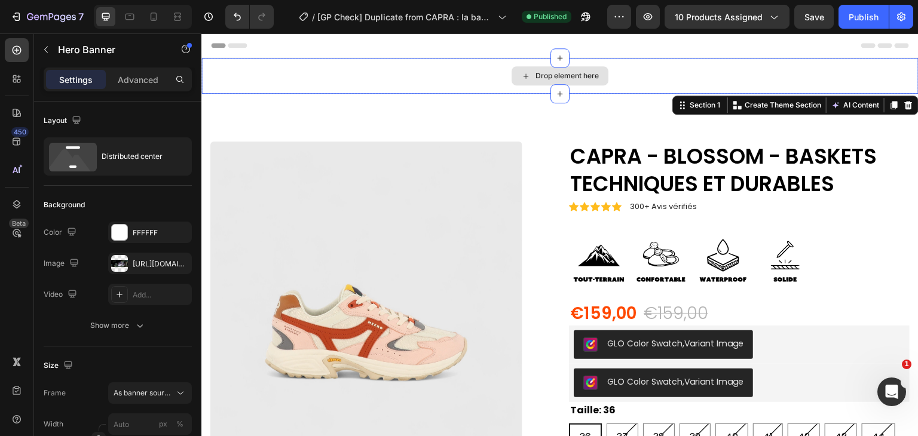
click at [647, 68] on div "Drop element here" at bounding box center [559, 76] width 717 height 36
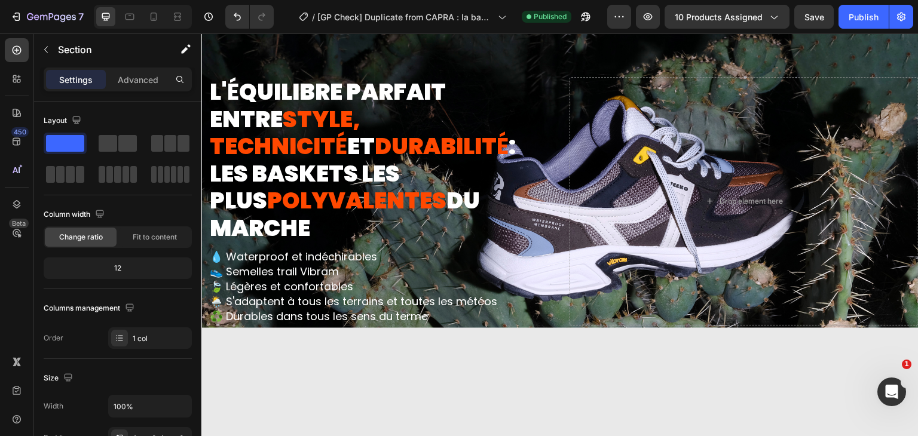
scroll to position [657, 0]
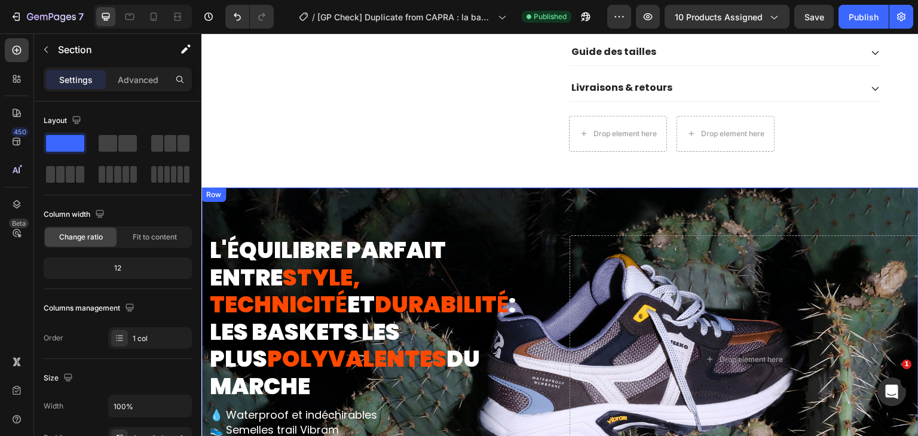
click at [376, 203] on div "L' É QUILIBRE PARFAIT ENTRE STYLE, TECHNICIT É ET DURABILIT É : LES BASKETS LES…" at bounding box center [559, 360] width 717 height 344
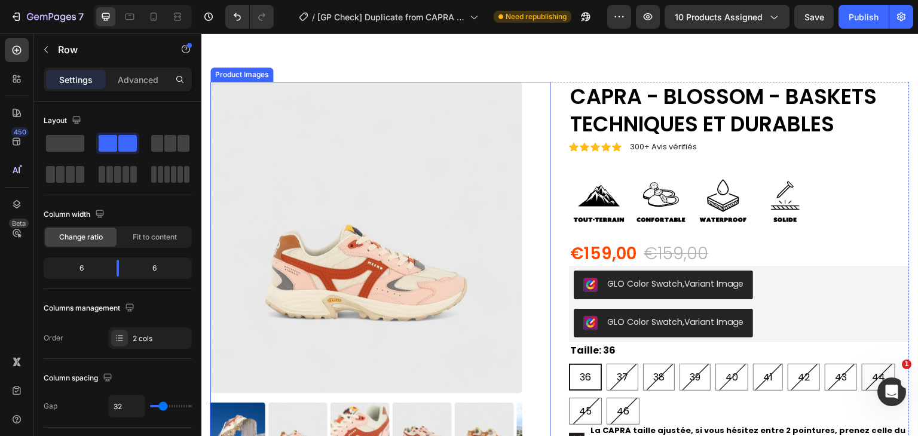
scroll to position [0, 0]
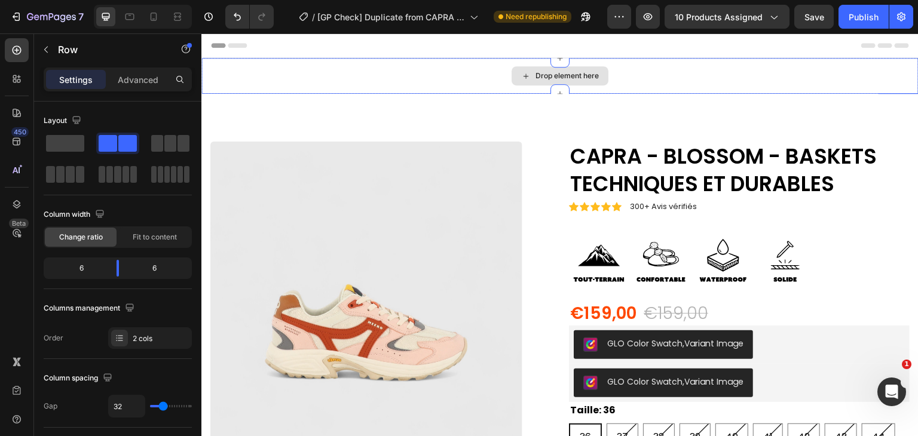
click at [403, 74] on div "Drop element here" at bounding box center [559, 76] width 717 height 36
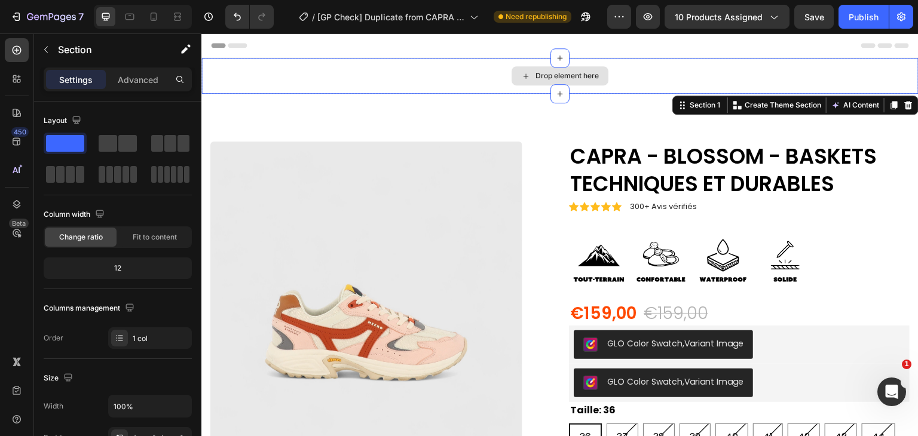
click at [869, 68] on div "Drop element here" at bounding box center [559, 76] width 717 height 36
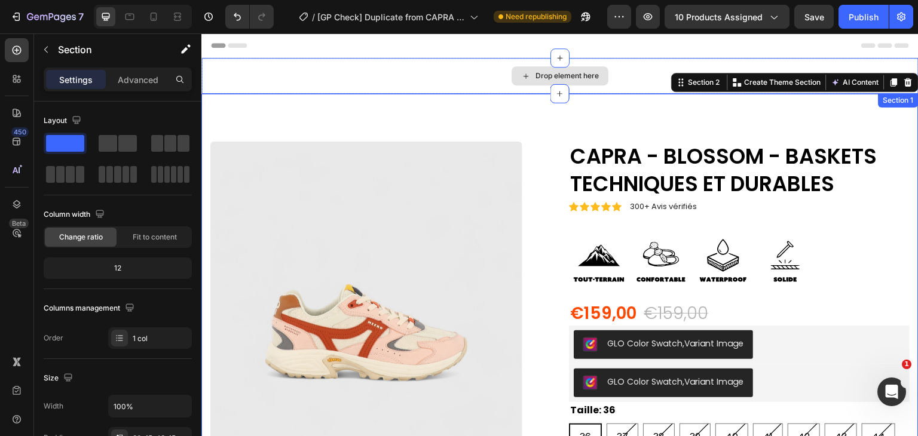
click at [638, 79] on div "Drop element here" at bounding box center [559, 76] width 717 height 36
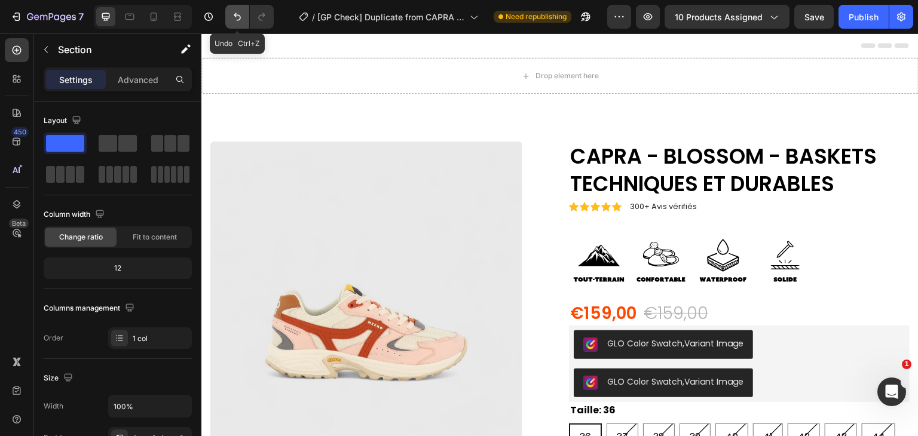
click at [237, 20] on icon "Undo/Redo" at bounding box center [237, 17] width 7 height 8
